Goal: Use online tool/utility: Use online tool/utility

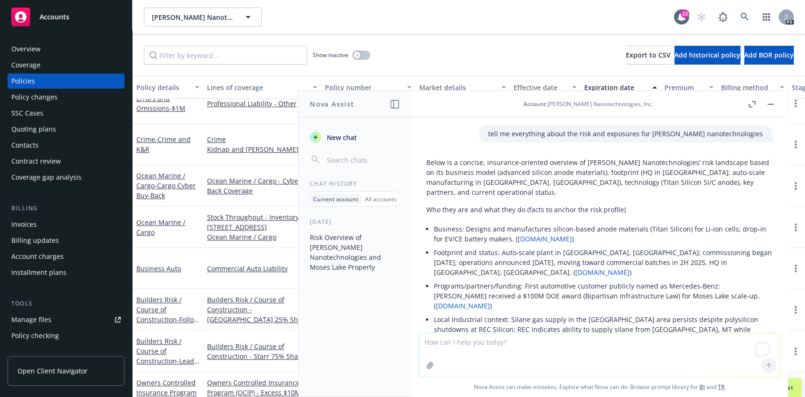
scroll to position [6741, 0]
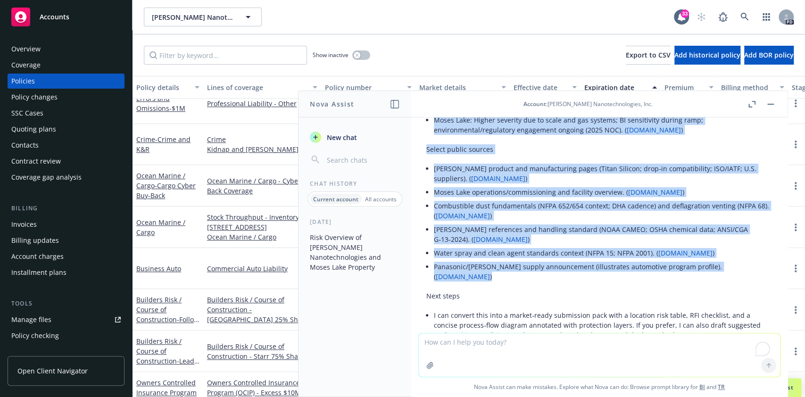
click at [389, 104] on button "button" at bounding box center [394, 104] width 11 height 11
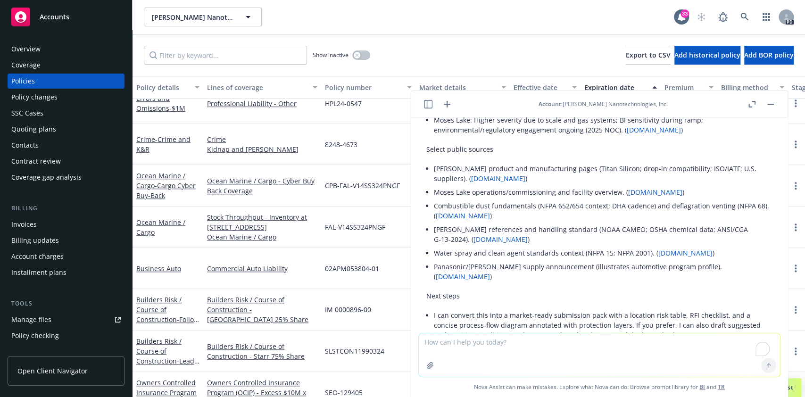
click at [464, 355] on textarea "To enrich screen reader interactions, please activate Accessibility in Grammarl…" at bounding box center [599, 354] width 361 height 43
click at [452, 105] on header "Account : [PERSON_NAME] Nanotechnologies, Inc." at bounding box center [599, 104] width 376 height 26
click at [445, 104] on icon "button" at bounding box center [446, 104] width 7 height 7
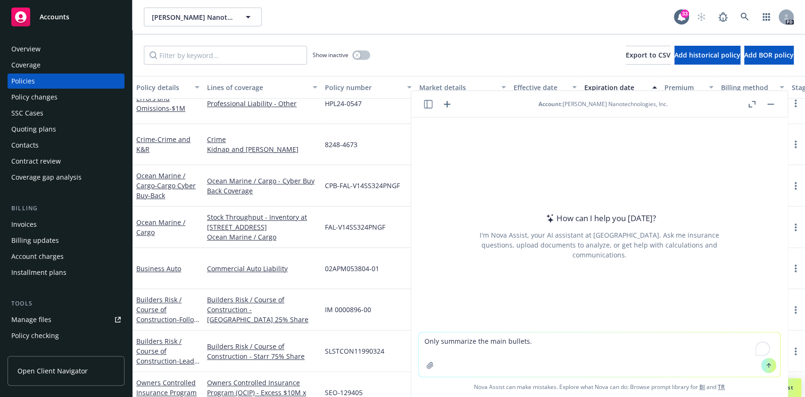
type textarea "Lore ipsumdolo sit amet consect. ADIPIS EL SEDDOE TEMPOR I utlabo etdo mag aliq…"
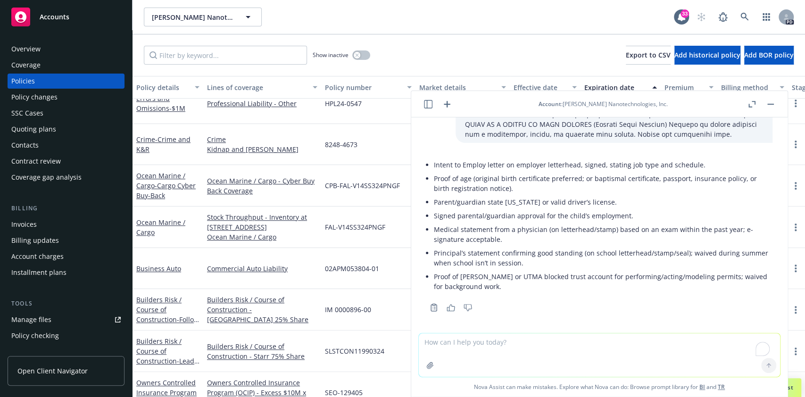
scroll to position [161, 0]
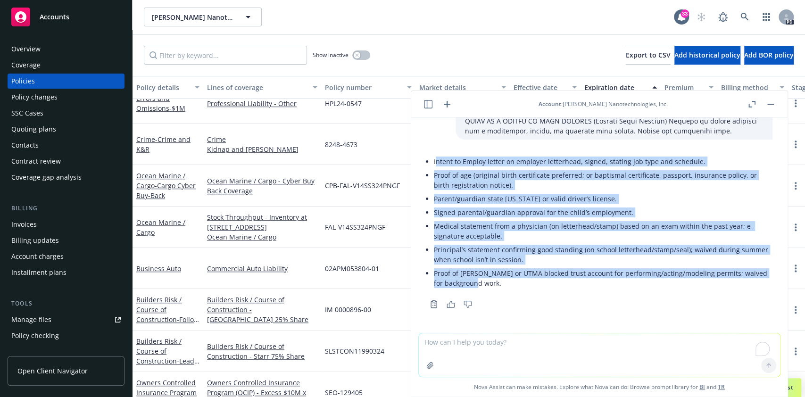
drag, startPoint x: 436, startPoint y: 162, endPoint x: 516, endPoint y: 285, distance: 146.5
click at [516, 285] on ul "Intent to Employ letter on employer letterhead, signed, stating job type and sc…" at bounding box center [603, 222] width 338 height 135
copy ul "ntent to Employ letter on employer letterhead, signed, stating job type and sch…"
click at [467, 192] on li "Parent/guardian state [US_STATE] or valid driver’s license." at bounding box center [603, 199] width 338 height 14
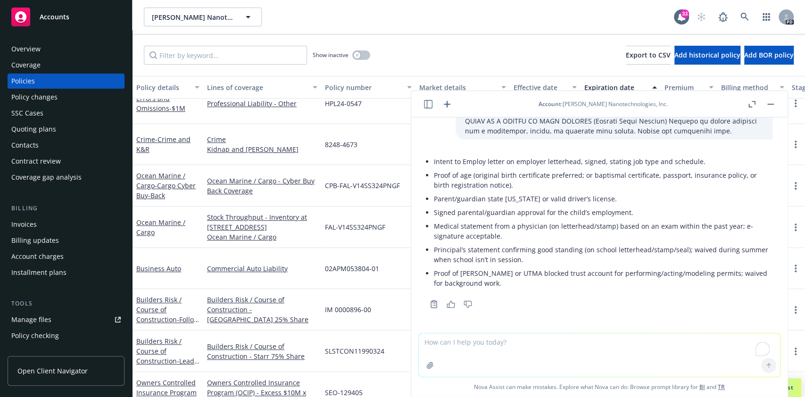
click at [433, 360] on div at bounding box center [430, 365] width 23 height 23
click at [432, 360] on div at bounding box center [430, 365] width 23 height 23
click at [427, 366] on icon "button" at bounding box center [430, 365] width 8 height 8
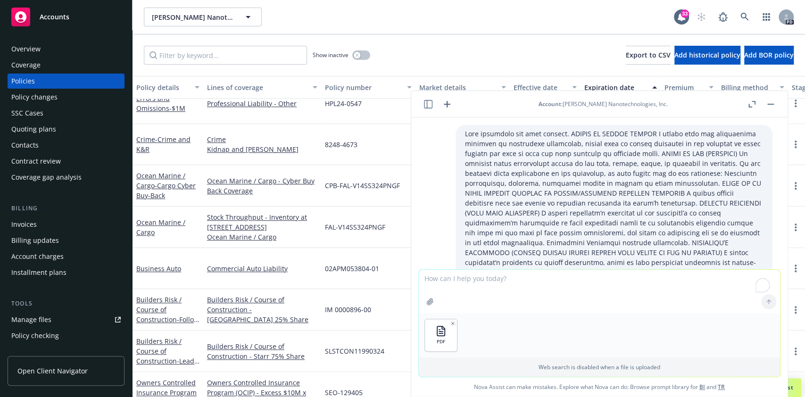
scroll to position [225, 0]
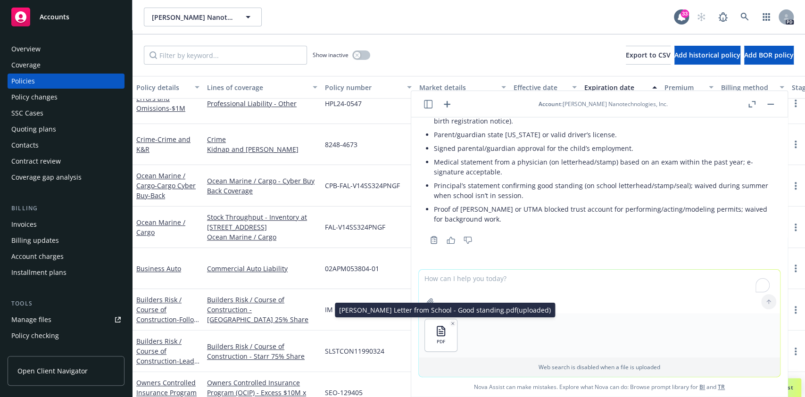
click at [452, 323] on button "button" at bounding box center [452, 323] width 7 height 7
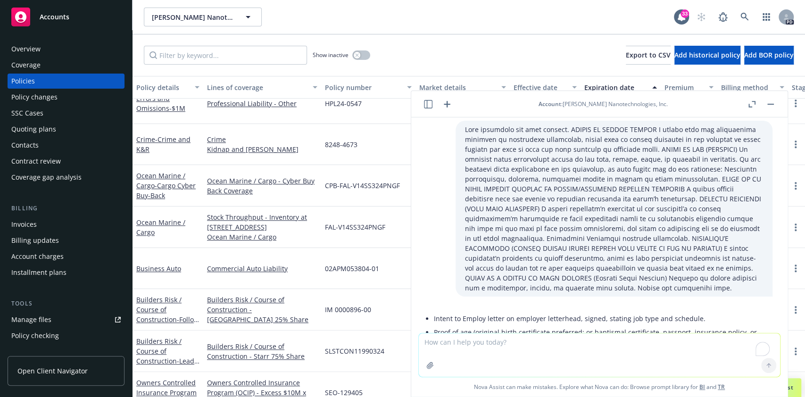
scroll to position [0, 0]
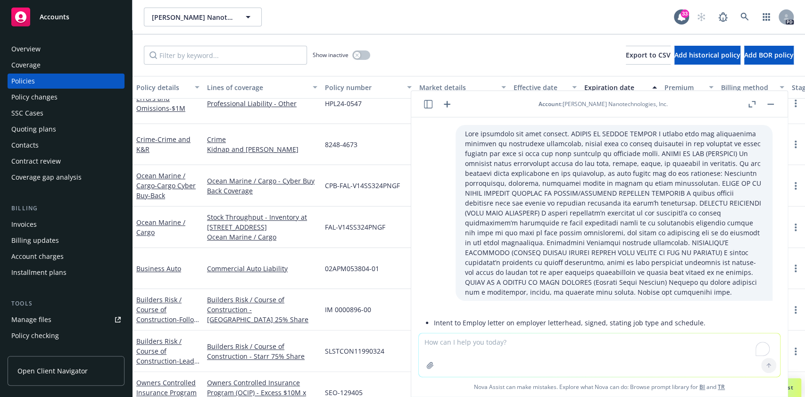
click at [514, 353] on textarea "To enrich screen reader interactions, please activate Accessibility in Grammarl…" at bounding box center [599, 354] width 361 height 43
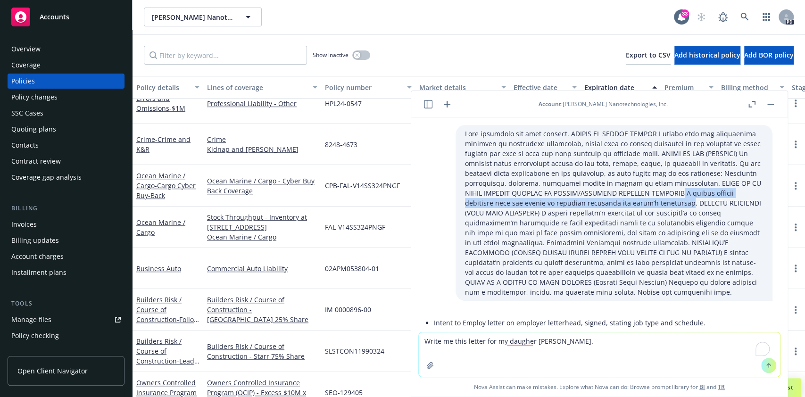
drag, startPoint x: 574, startPoint y: 190, endPoint x: 578, endPoint y: 200, distance: 10.3
click at [578, 200] on p at bounding box center [614, 213] width 298 height 168
copy p "A signed written statement from the parent or guardian approving the child’s em…"
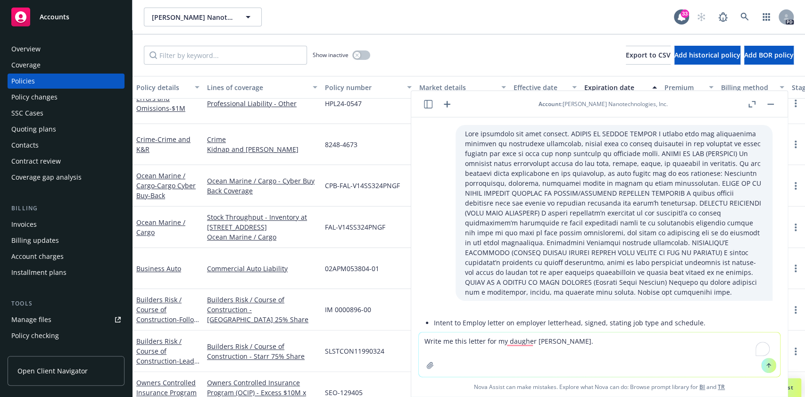
click at [624, 343] on textarea "Write me this letter for my daugher [PERSON_NAME]." at bounding box center [599, 354] width 361 height 44
paste textarea "A signed written statement from the parent or guardian approving the child’s em…"
type textarea "Write me this letter for my daugher [PERSON_NAME]. A signed written statement f…"
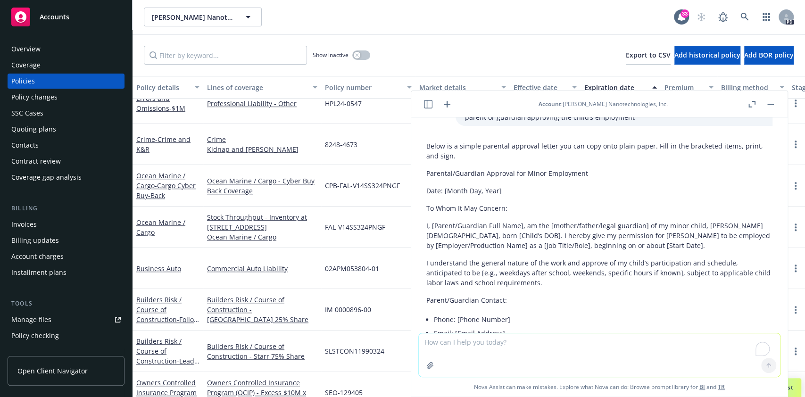
scroll to position [382, 0]
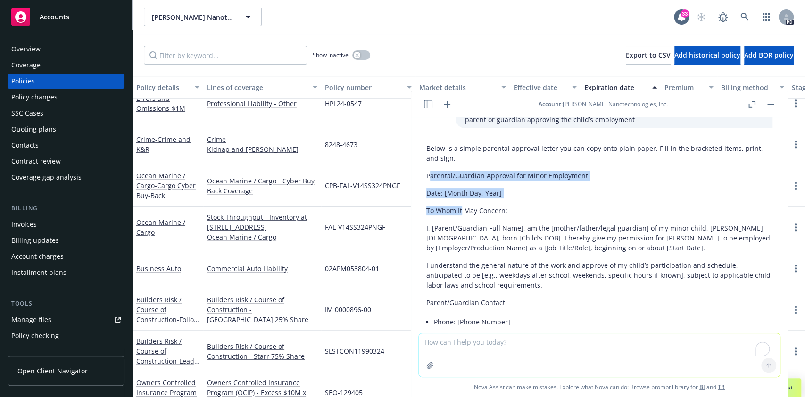
drag, startPoint x: 429, startPoint y: 175, endPoint x: 460, endPoint y: 205, distance: 42.7
click at [460, 205] on div "Below is a simple parental approval letter you can copy onto plain paper. Fill …" at bounding box center [599, 310] width 346 height 341
click at [437, 178] on p "Parental/Guardian Approval for Minor Employment" at bounding box center [599, 176] width 346 height 10
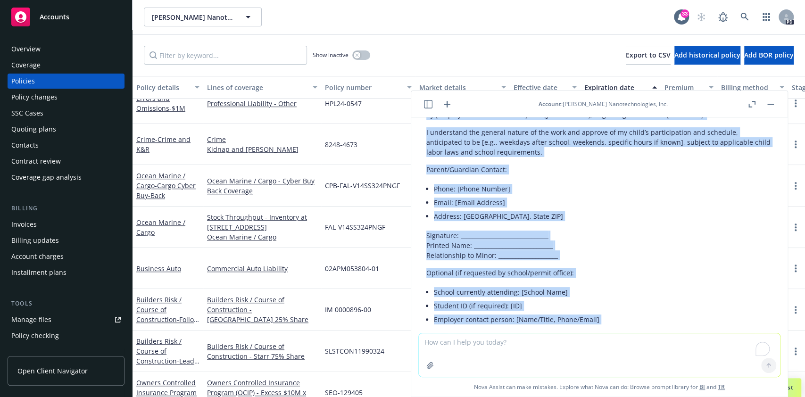
scroll to position [569, 0]
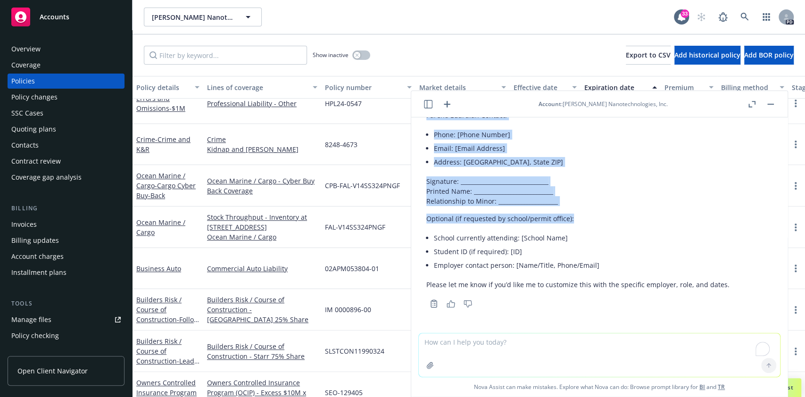
drag, startPoint x: 427, startPoint y: 168, endPoint x: 569, endPoint y: 210, distance: 149.0
click at [569, 210] on div "Below is a simple parental approval letter you can copy onto plain paper. Fill …" at bounding box center [599, 122] width 346 height 341
copy div "Parental/Guardian Approval for Minor Employment Date: [Month Day, Year] To Whom…"
click at [558, 209] on div "Below is a simple parental approval letter you can copy onto plain paper. Fill …" at bounding box center [599, 122] width 346 height 341
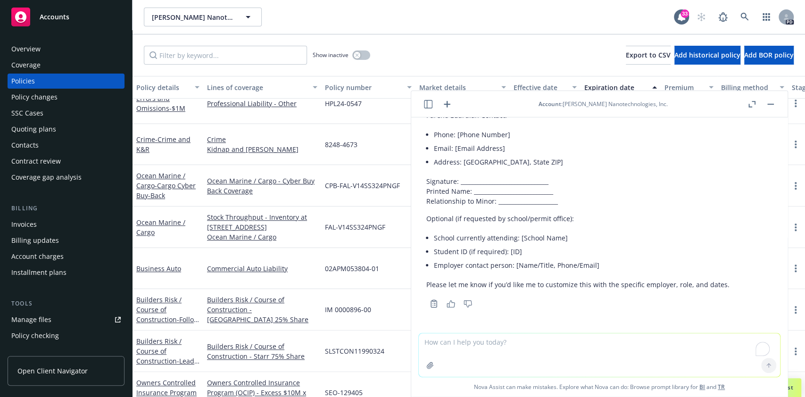
click at [483, 345] on textarea "To enrich screen reader interactions, please activate Accessibility in Grammarl…" at bounding box center [599, 354] width 361 height 43
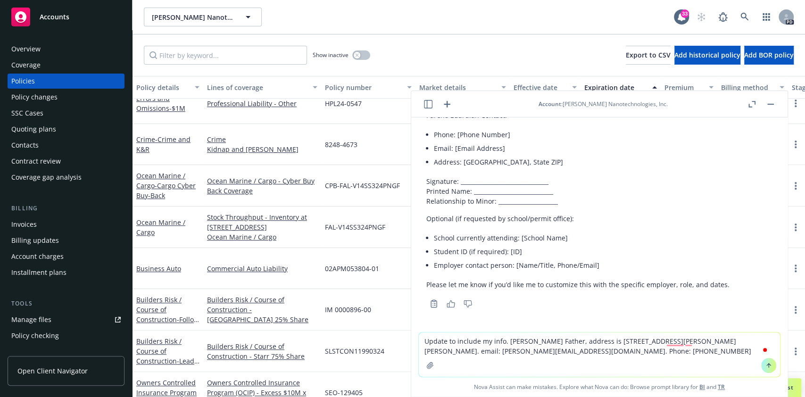
type textarea "Update to include my info. [PERSON_NAME] Father, address is [STREET_ADDRESS][PE…"
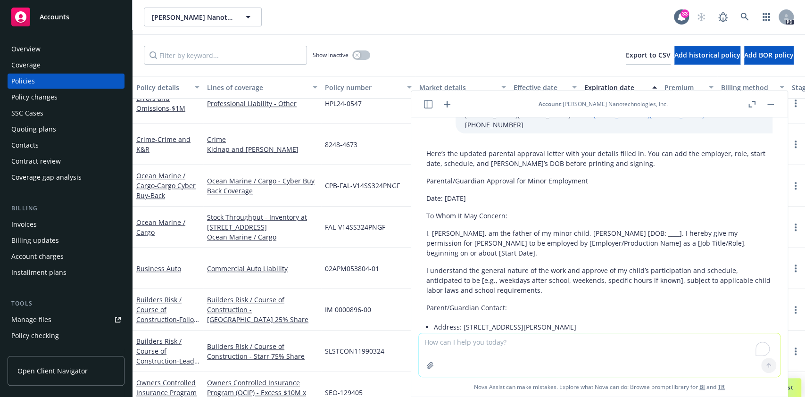
scroll to position [792, 0]
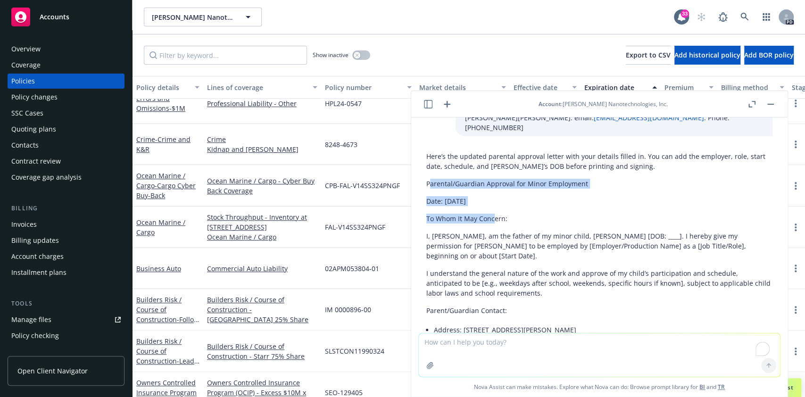
drag, startPoint x: 428, startPoint y: 168, endPoint x: 494, endPoint y: 200, distance: 73.1
click at [494, 200] on div "Here’s the updated parental approval letter with your details filled in. You ca…" at bounding box center [599, 306] width 346 height 317
click at [479, 339] on textarea "To enrich screen reader interactions, please activate Accessibility in Grammarl…" at bounding box center [599, 354] width 361 height 43
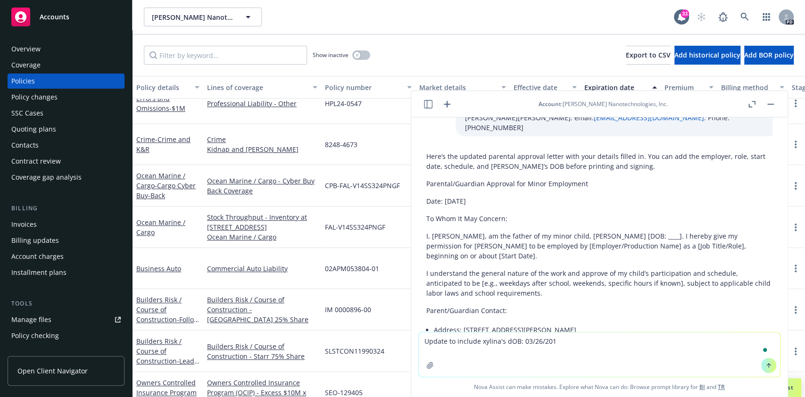
type textarea "Update to include xylina's dOB: [DEMOGRAPHIC_DATA]"
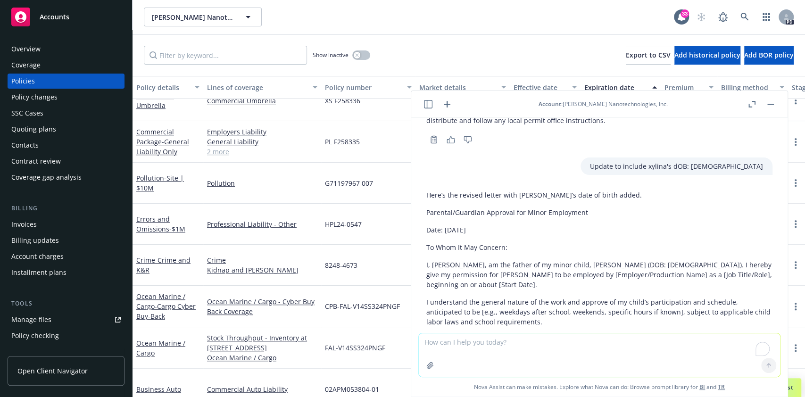
scroll to position [1114, 0]
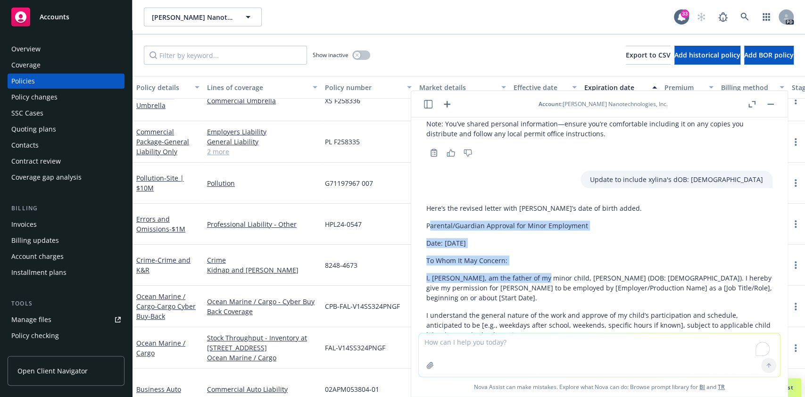
drag, startPoint x: 430, startPoint y: 211, endPoint x: 532, endPoint y: 265, distance: 115.1
click at [532, 265] on div "Here’s the revised letter with [PERSON_NAME]’s date of birth added. Parental/Gu…" at bounding box center [599, 347] width 346 height 297
click at [458, 238] on p "Date: [DATE]" at bounding box center [599, 243] width 346 height 10
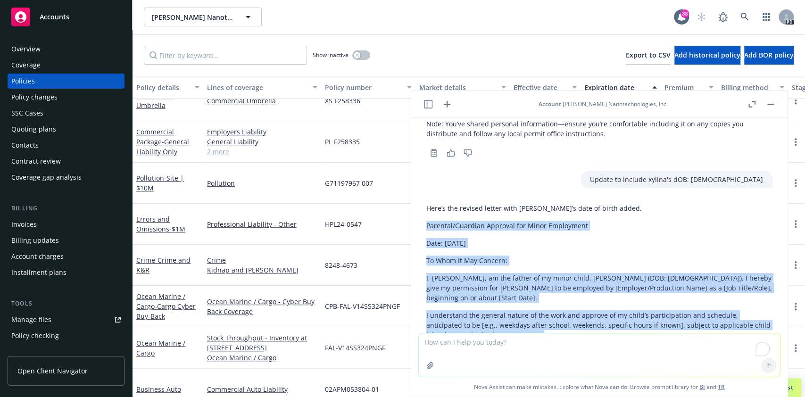
scroll to position [1308, 0]
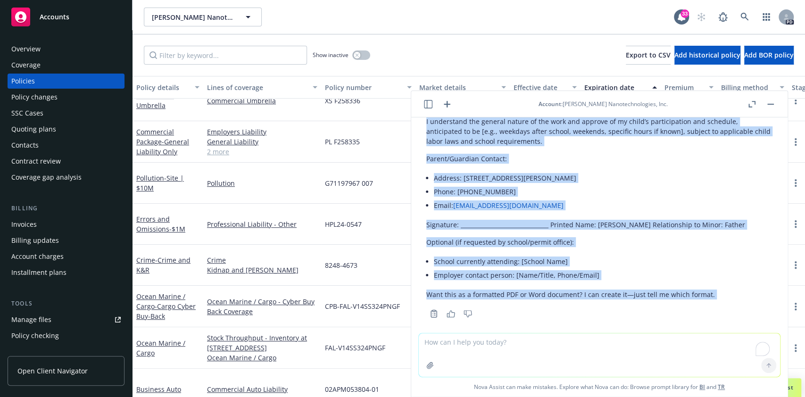
drag, startPoint x: 424, startPoint y: 213, endPoint x: 759, endPoint y: 223, distance: 335.2
click at [759, 223] on div "Here’s the revised letter with [PERSON_NAME]’s date of birth added. Parental/Gu…" at bounding box center [599, 163] width 361 height 314
copy div "Parental/Guardian Approval for Minor Employment Date: [DATE] To Whom It May Con…"
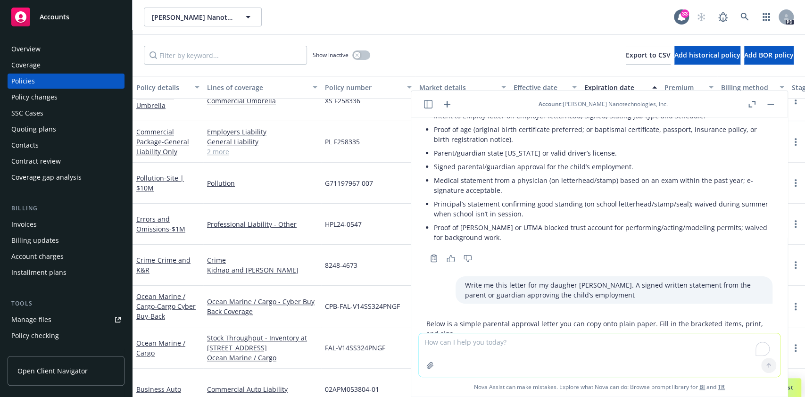
scroll to position [160, 0]
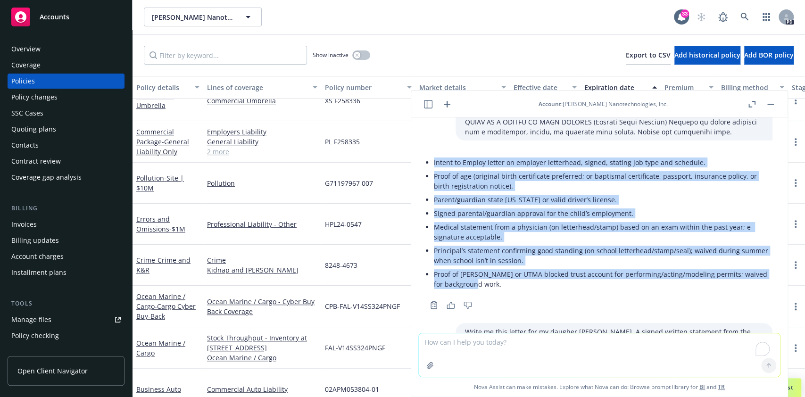
drag, startPoint x: 432, startPoint y: 161, endPoint x: 505, endPoint y: 287, distance: 146.6
click at [505, 287] on div "Intent to Employ letter on employer letterhead, signed, stating job type and sc…" at bounding box center [599, 223] width 346 height 143
copy ul "Intent to Employ letter on employer letterhead, signed, stating job type and sc…"
